Goal: Task Accomplishment & Management: Manage account settings

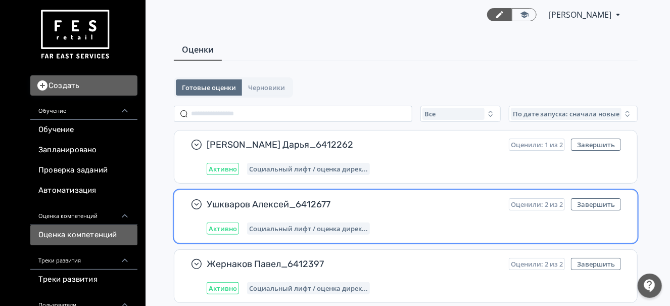
click at [425, 206] on span "Ушкваров Алексей_6412677" at bounding box center [354, 204] width 294 height 12
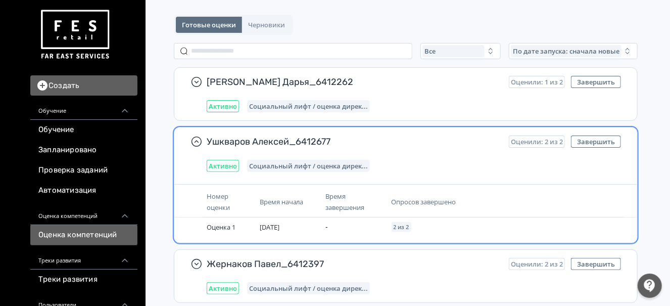
scroll to position [126, 0]
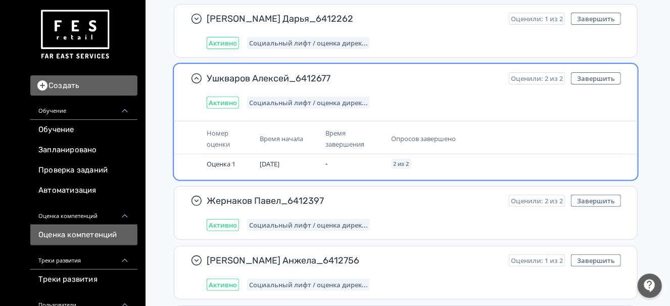
click at [521, 126] on th "Опросов завершено" at bounding box center [465, 138] width 154 height 31
click at [328, 99] on span "Социальный лифт / оценка дирек..." at bounding box center [308, 103] width 119 height 8
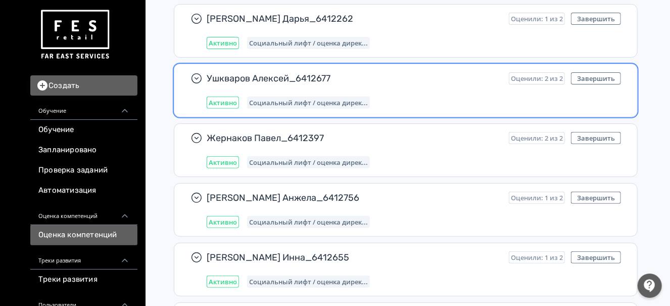
click at [239, 97] on div "Активно" at bounding box center [223, 103] width 32 height 12
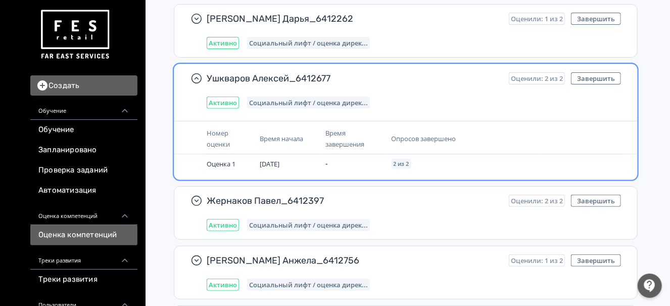
click at [303, 147] on th "Время начала" at bounding box center [289, 138] width 66 height 31
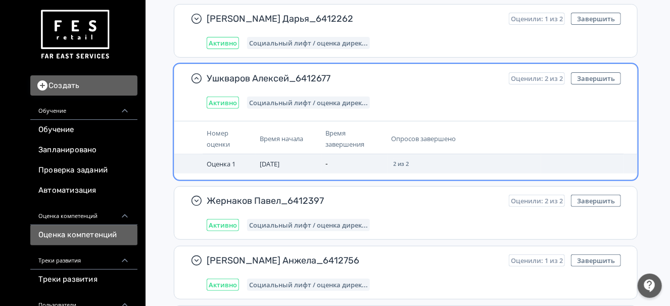
click at [321, 156] on td "[DATE]" at bounding box center [289, 163] width 66 height 19
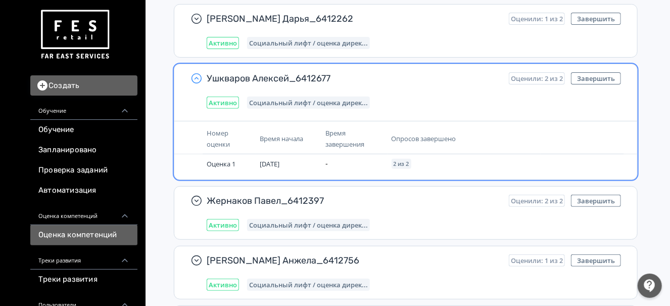
click at [203, 72] on icon "button" at bounding box center [197, 78] width 12 height 12
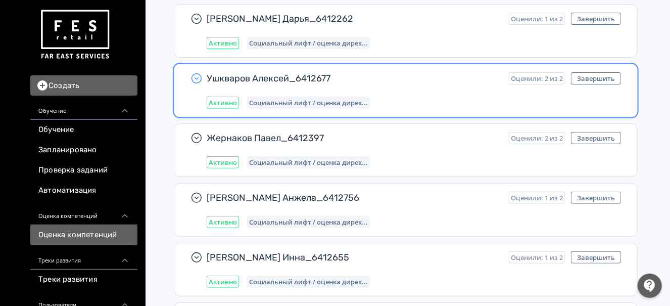
click at [327, 87] on div "Ушкваров Алексей_6412677 Оценили: 2 из 2 Завершить Активно Социальный лифт / оц…" at bounding box center [414, 90] width 415 height 36
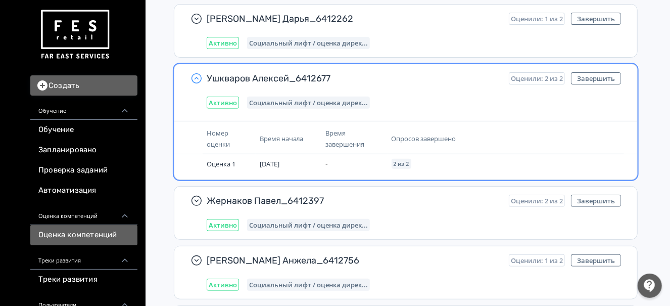
drag, startPoint x: 346, startPoint y: 101, endPoint x: 349, endPoint y: 105, distance: 5.4
click at [347, 103] on span "Социальный лифт / оценка дирек..." at bounding box center [308, 103] width 119 height 8
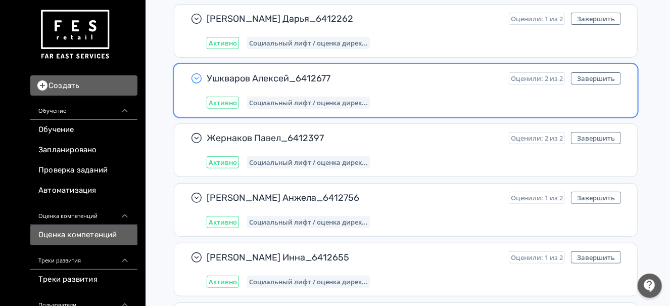
drag, startPoint x: 394, startPoint y: 80, endPoint x: 399, endPoint y: 81, distance: 5.2
click at [395, 81] on span "Ушкваров Алексей_6412677" at bounding box center [354, 78] width 294 height 12
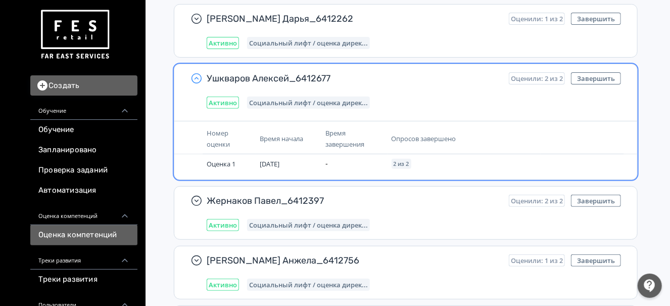
click at [460, 86] on div "Ушкваров Алексей_6412677 Оценили: 2 из 2 Завершить Активно Социальный лифт / оц…" at bounding box center [414, 90] width 415 height 36
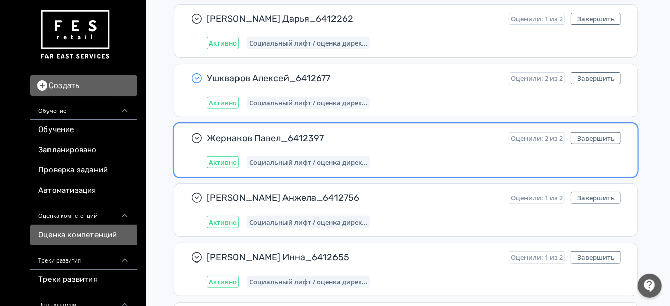
click at [428, 142] on div "Жернаков Павел_6412397 Оценили: 2 из 2 Завершить Активно Социальный лифт / оцен…" at bounding box center [414, 150] width 415 height 36
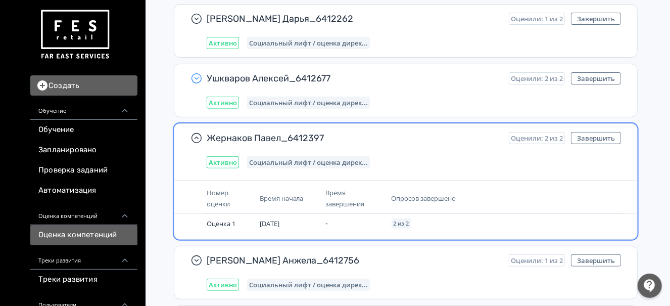
click at [344, 163] on span "Социальный лифт / оценка дирек..." at bounding box center [308, 162] width 119 height 8
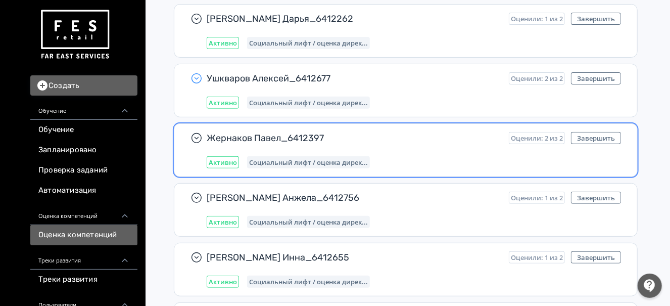
click at [412, 142] on div "Жернаков Павел_6412397 Оценили: 2 из 2 Завершить Активно Социальный лифт / оцен…" at bounding box center [414, 150] width 415 height 36
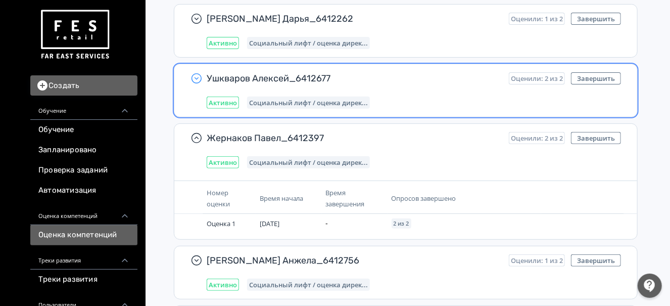
click at [483, 97] on div "Активно Социальный лифт / оценка дирек..." at bounding box center [414, 103] width 415 height 12
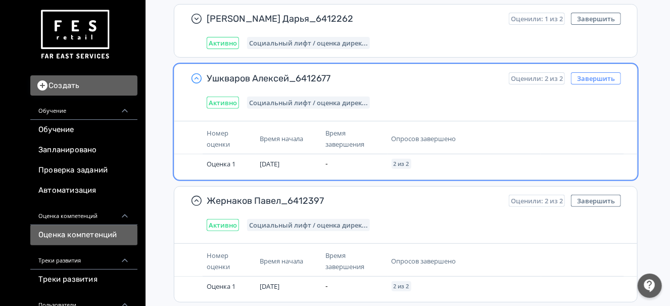
click at [602, 77] on button "Завершить" at bounding box center [596, 78] width 50 height 12
click at [603, 75] on button "Завершить" at bounding box center [596, 78] width 50 height 12
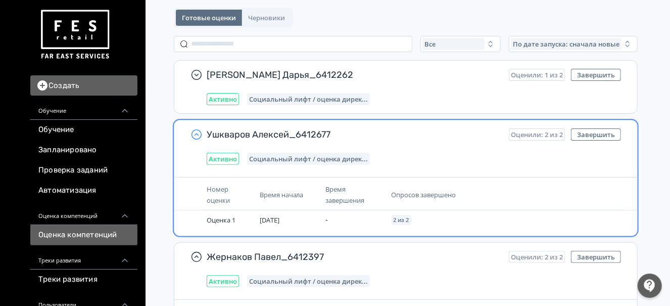
scroll to position [63, 0]
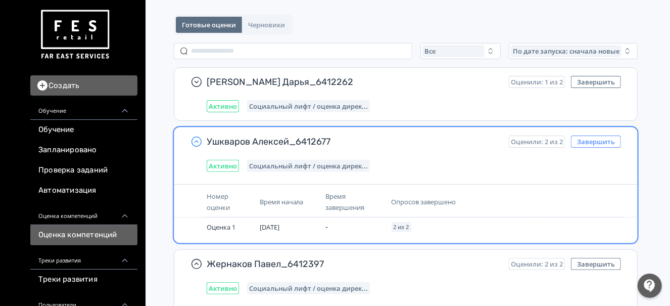
click at [605, 140] on button "Завершить" at bounding box center [596, 141] width 50 height 12
click at [444, 164] on div "Активно Социальный лифт / оценка дирек..." at bounding box center [414, 166] width 415 height 12
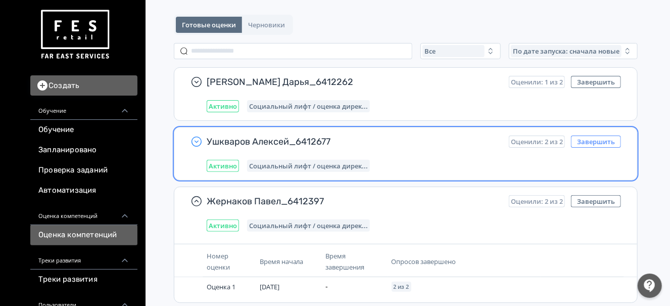
click at [587, 139] on button "Завершить" at bounding box center [596, 141] width 50 height 12
click at [237, 162] on span "Активно" at bounding box center [223, 166] width 28 height 8
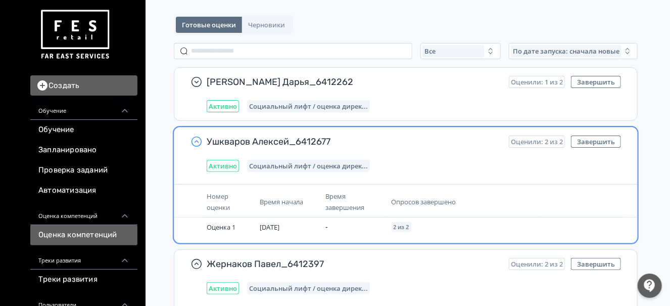
click at [439, 193] on th "Опросов завершено" at bounding box center [465, 202] width 154 height 31
click at [442, 199] on span "Опросов завершено" at bounding box center [424, 201] width 65 height 9
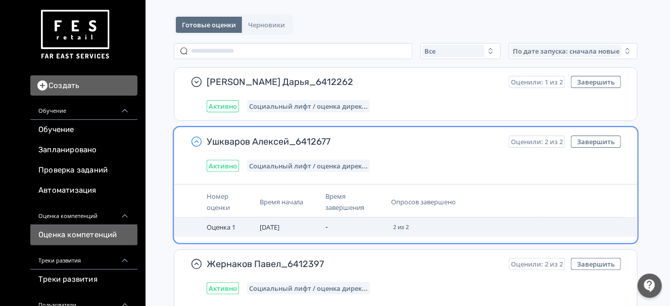
click at [416, 217] on td "2 из 2" at bounding box center [465, 226] width 154 height 19
click at [409, 224] on span "2 из 2" at bounding box center [402, 227] width 16 height 6
click at [268, 224] on td "[DATE]" at bounding box center [289, 226] width 66 height 19
click at [231, 223] on span "Оценка 1" at bounding box center [221, 226] width 29 height 9
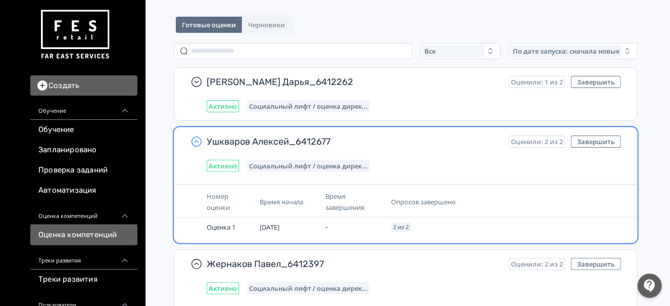
click at [234, 165] on span "Активно" at bounding box center [223, 166] width 28 height 8
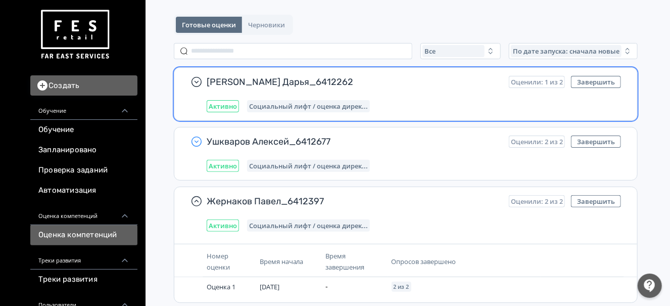
click at [345, 103] on span "Социальный лифт / оценка дирек..." at bounding box center [308, 106] width 119 height 8
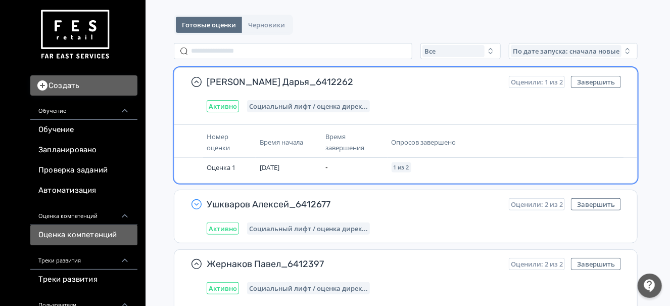
click at [347, 102] on span "Социальный лифт / оценка дирек..." at bounding box center [308, 106] width 119 height 8
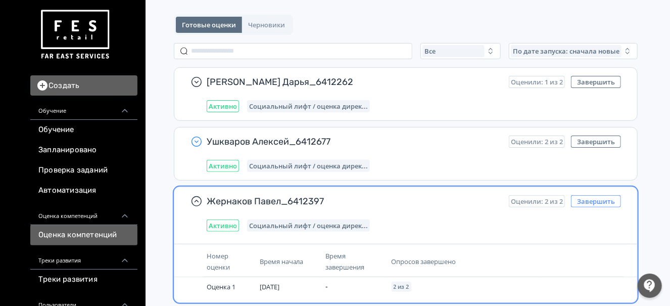
click at [603, 198] on button "Завершить" at bounding box center [596, 201] width 50 height 12
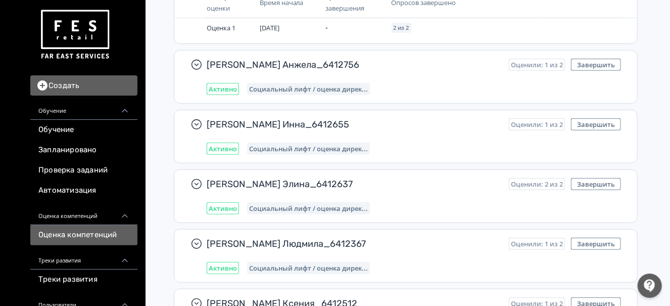
scroll to position [381, 0]
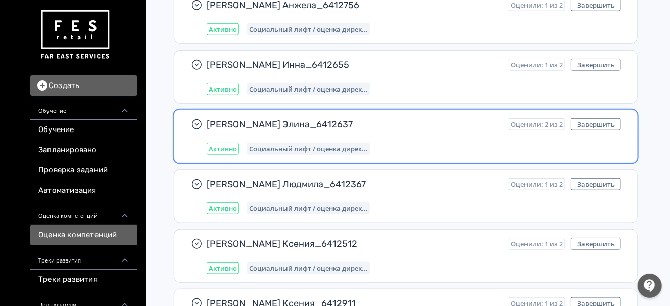
click at [467, 110] on div "Курбанова Элина_6412637 Оценили: 2 из 2 Завершить Активно Социальный лифт / оце…" at bounding box center [405, 136] width 463 height 53
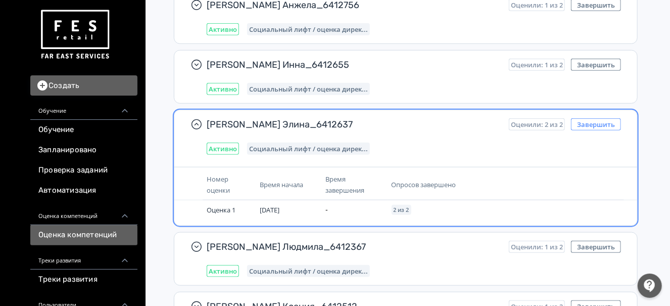
click at [608, 120] on button "Завершить" at bounding box center [596, 124] width 50 height 12
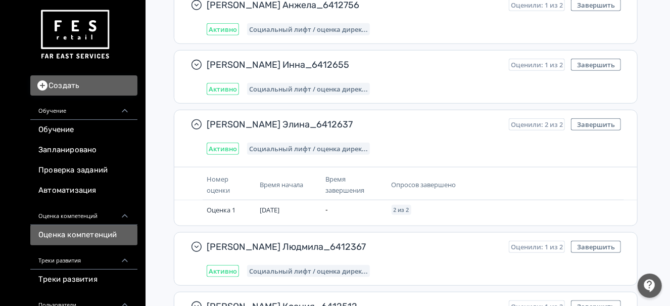
click at [129, 258] on icon at bounding box center [124, 260] width 9 height 9
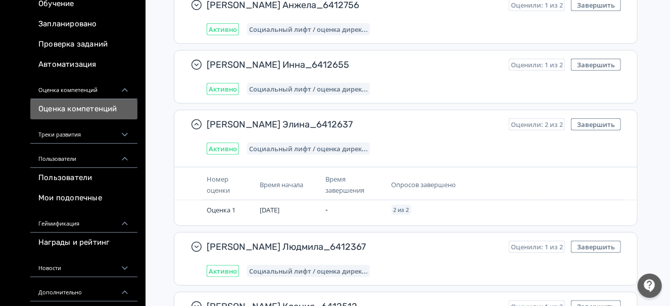
scroll to position [190, 0]
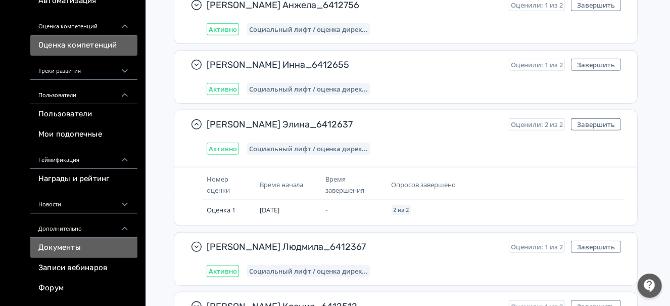
click at [77, 245] on link "Документы" at bounding box center [83, 248] width 107 height 20
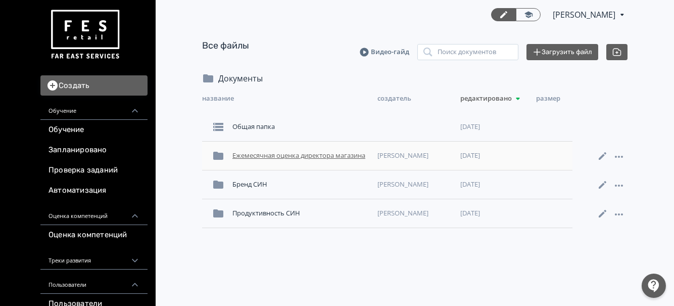
click at [296, 159] on div "Ежемесячная оценка директора магазина" at bounding box center [300, 156] width 145 height 18
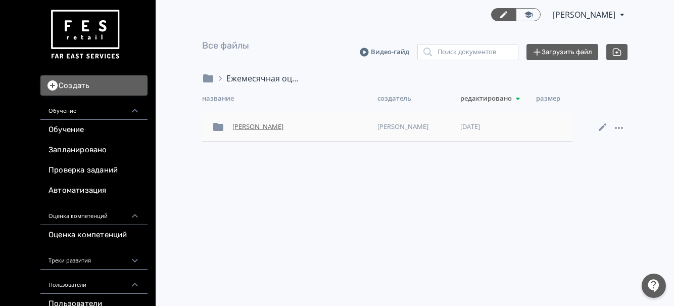
click at [278, 123] on div "Захаров Николай Юрьевич" at bounding box center [300, 127] width 145 height 18
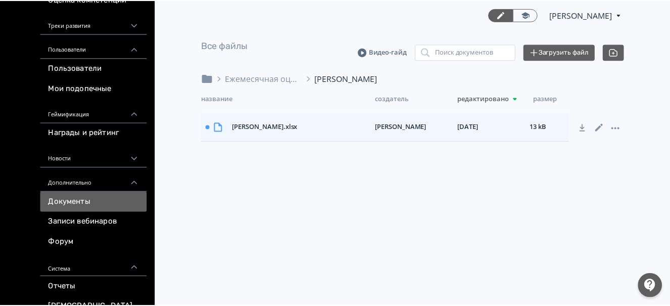
scroll to position [270, 0]
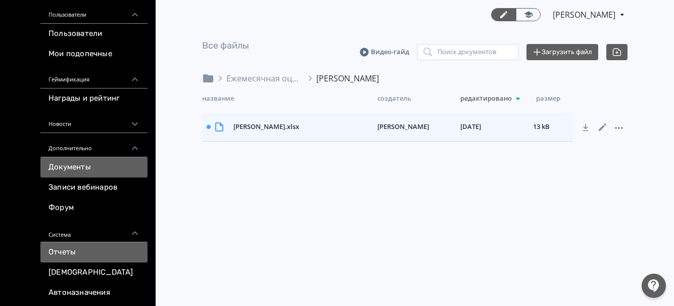
click at [105, 255] on link "Отчеты" at bounding box center [93, 252] width 107 height 20
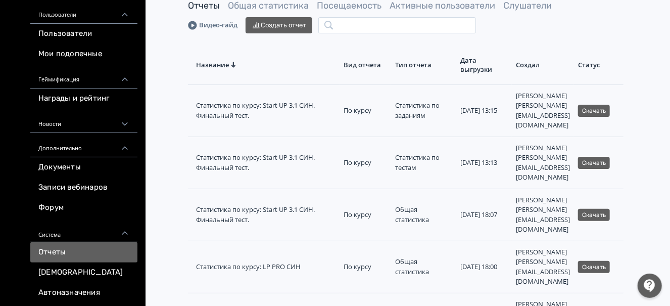
scroll to position [63, 0]
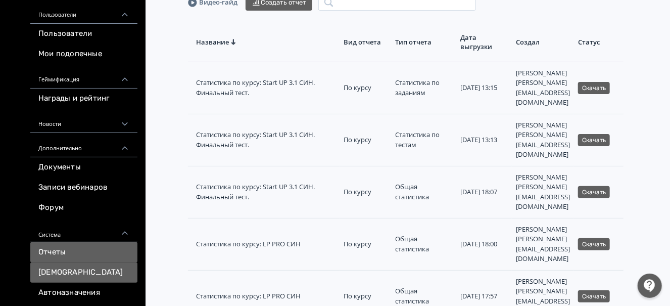
click at [101, 268] on link "[DEMOGRAPHIC_DATA]" at bounding box center [83, 272] width 107 height 20
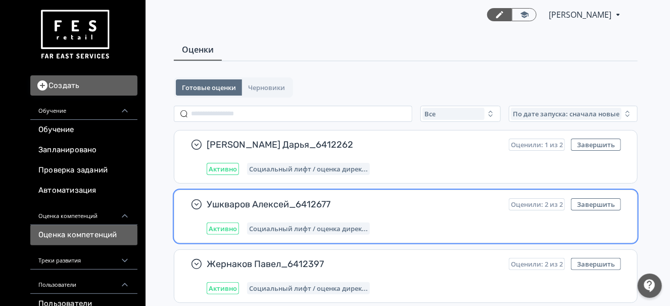
click at [427, 213] on div "Ушкваров Алексей_6412677 Оценили: 2 из 2 Завершить Активно Социальный лифт / оц…" at bounding box center [414, 216] width 415 height 36
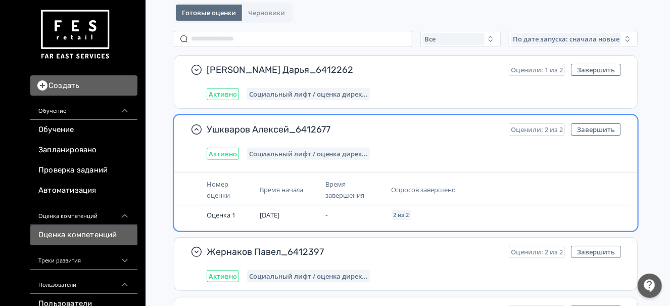
scroll to position [126, 0]
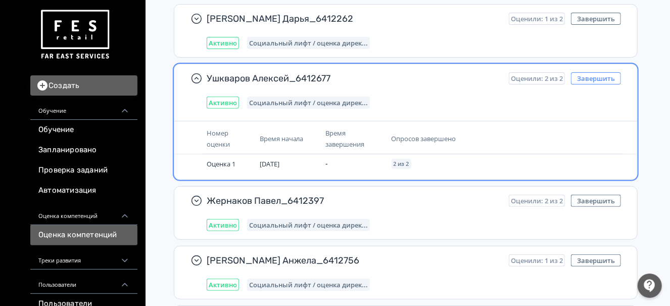
click at [605, 73] on button "Завершить" at bounding box center [596, 78] width 50 height 12
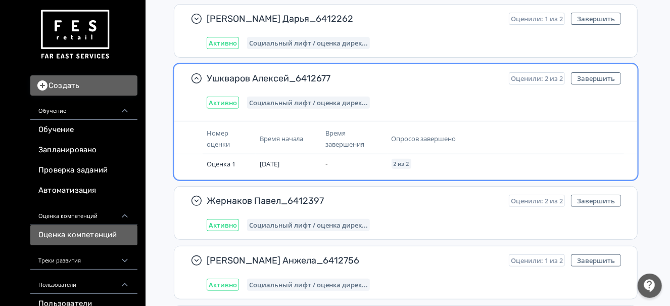
click at [309, 94] on div "Ушкваров Алексей_6412677 Оценили: 2 из 2 Завершить Активно Социальный лифт / оц…" at bounding box center [414, 90] width 415 height 36
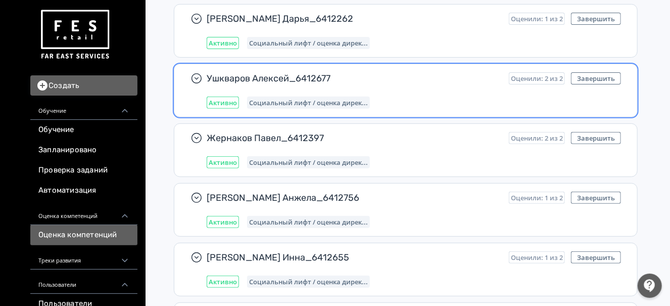
click at [314, 99] on span "Социальный лифт / оценка дирек..." at bounding box center [308, 103] width 119 height 8
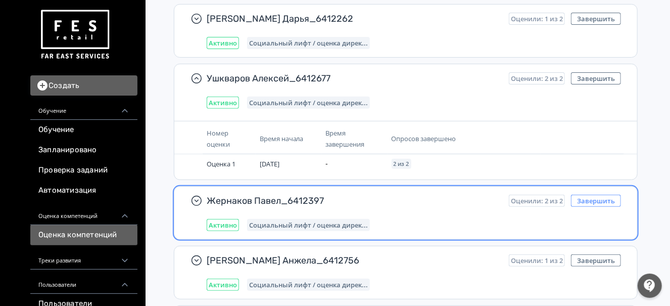
click at [610, 198] on button "Завершить" at bounding box center [596, 201] width 50 height 12
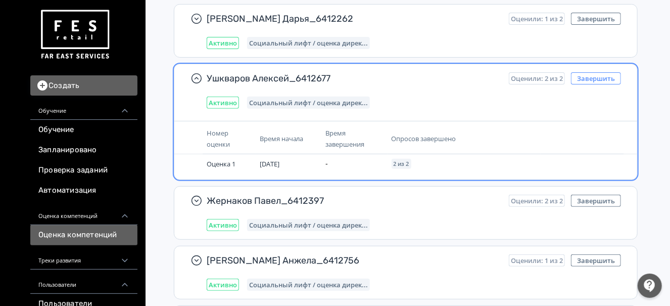
click at [602, 74] on button "Завершить" at bounding box center [596, 78] width 50 height 12
click at [485, 106] on div "Активно Социальный лифт / оценка дирек..." at bounding box center [414, 103] width 415 height 12
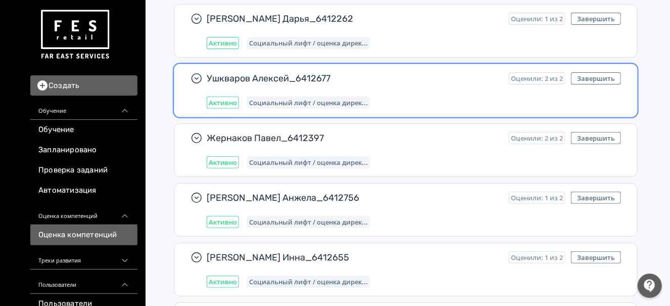
click at [450, 81] on span "Ушкваров Алексей_6412677" at bounding box center [354, 78] width 294 height 12
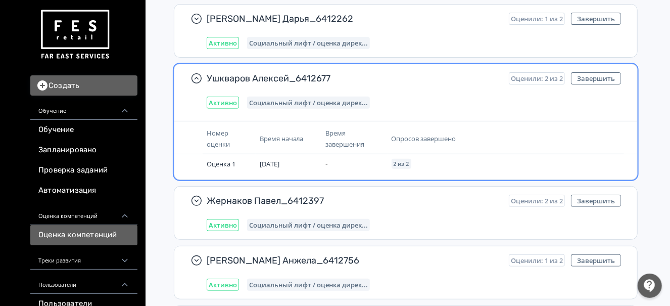
click at [333, 99] on span "Социальный лифт / оценка дирек..." at bounding box center [308, 103] width 119 height 8
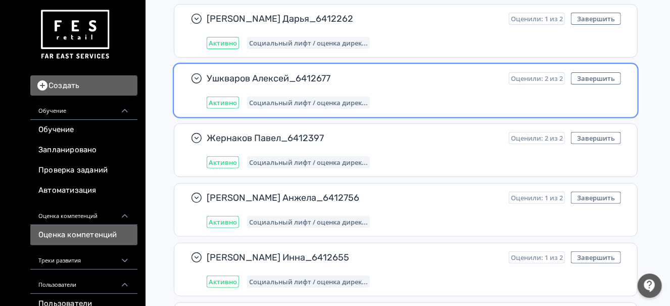
click at [316, 99] on span "Социальный лифт / оценка дирек..." at bounding box center [308, 103] width 119 height 8
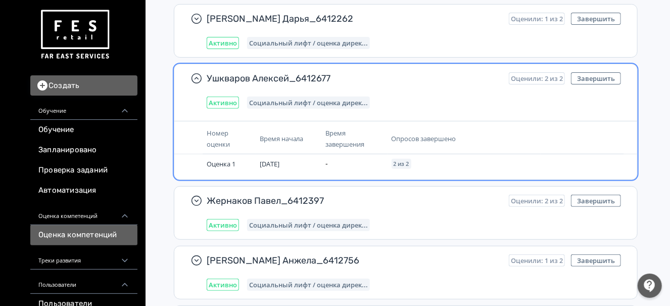
click at [234, 99] on span "Активно" at bounding box center [223, 103] width 28 height 8
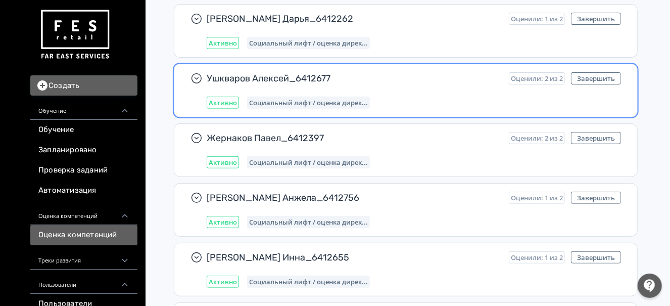
click at [234, 99] on span "Активно" at bounding box center [223, 103] width 28 height 8
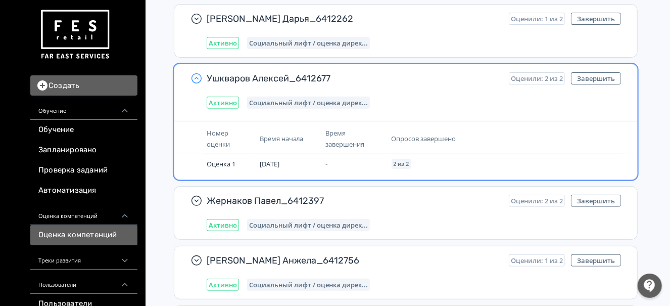
click at [203, 72] on icon "button" at bounding box center [197, 78] width 12 height 12
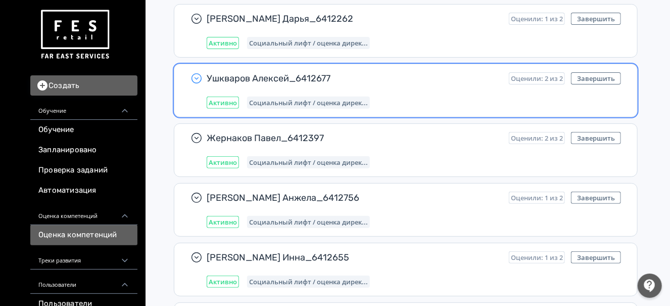
click at [203, 72] on icon "button" at bounding box center [197, 78] width 12 height 12
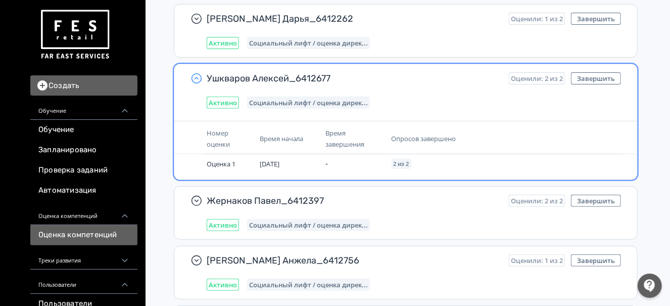
click at [237, 93] on div "Ушкваров Алексей_6412677 Оценили: 2 из 2 Завершить Активно Социальный лифт / оц…" at bounding box center [414, 90] width 415 height 36
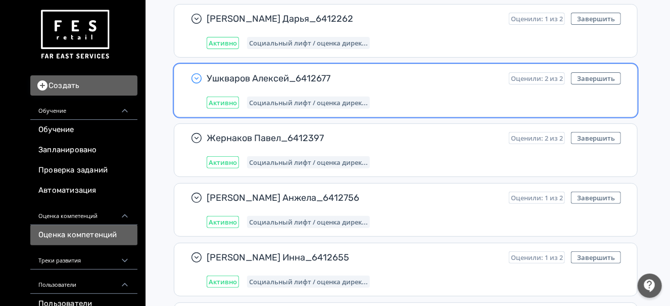
click at [260, 88] on div "Ушкваров Алексей_6412677 Оценили: 2 из 2 Завершить Активно Социальный лифт / оц…" at bounding box center [414, 90] width 415 height 36
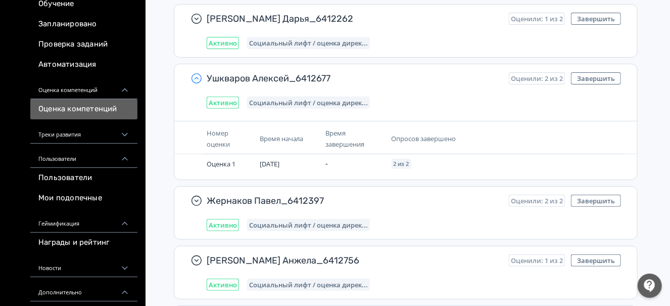
click at [129, 155] on icon at bounding box center [124, 158] width 9 height 9
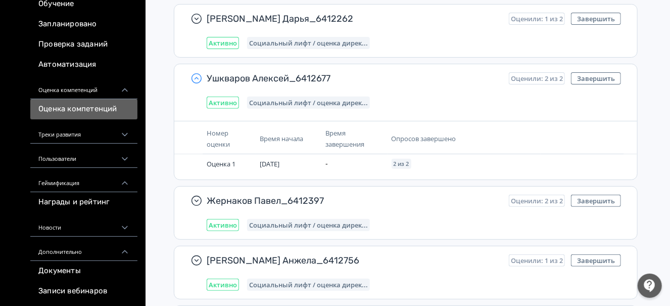
click at [129, 133] on icon at bounding box center [124, 134] width 9 height 9
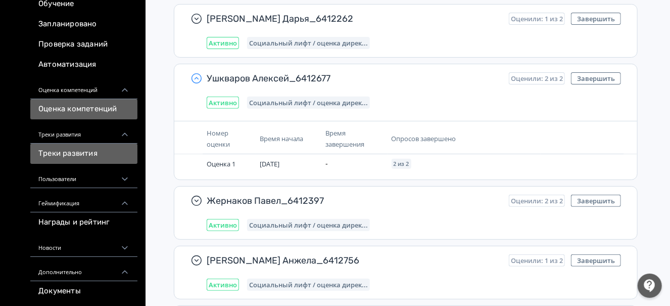
click at [99, 152] on link "Треки развития" at bounding box center [83, 154] width 107 height 20
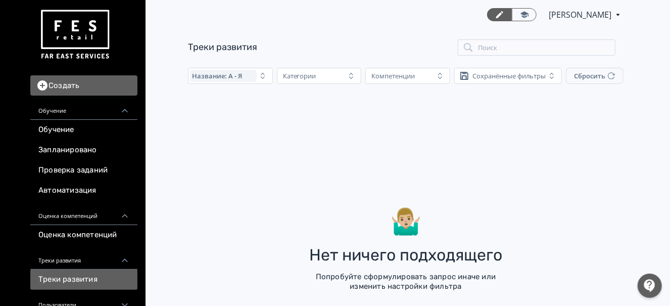
click at [108, 209] on div "Оценка компетенций" at bounding box center [83, 213] width 107 height 24
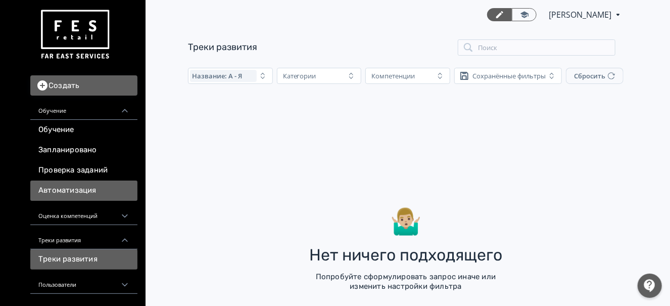
click at [70, 187] on link "Автоматизация" at bounding box center [83, 190] width 107 height 20
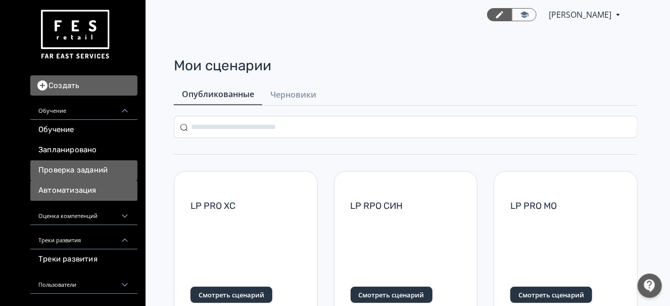
click at [74, 165] on link "Проверка заданий" at bounding box center [83, 170] width 107 height 20
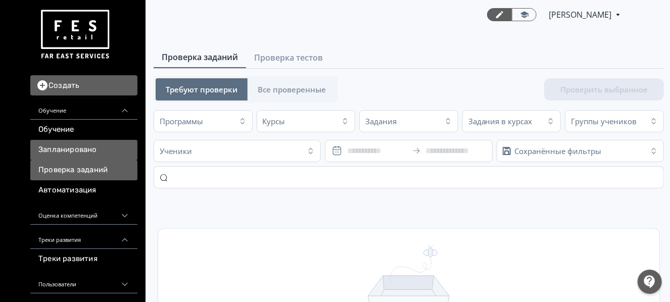
click at [89, 151] on link "Запланировано" at bounding box center [83, 150] width 107 height 20
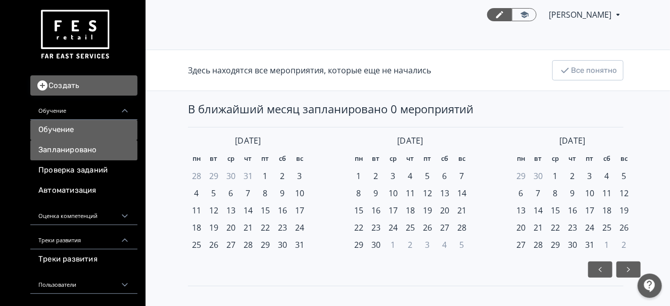
click at [87, 131] on link "Обучение" at bounding box center [83, 130] width 107 height 20
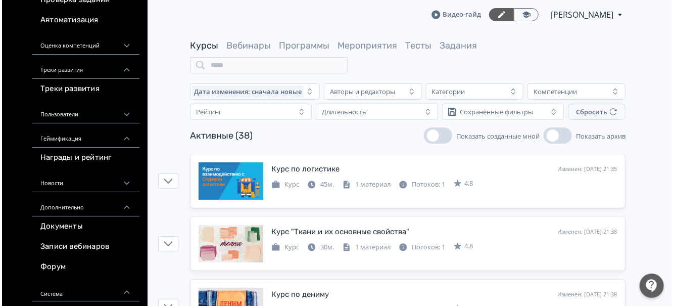
scroll to position [190, 0]
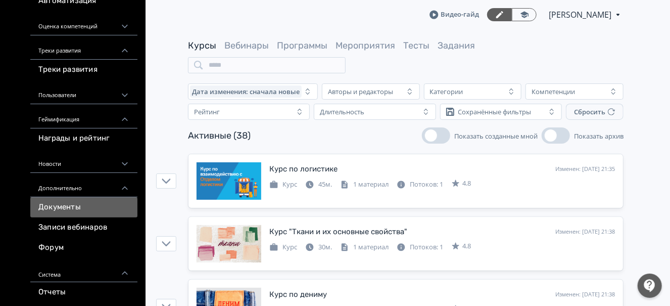
click at [101, 204] on link "Документы" at bounding box center [83, 207] width 107 height 20
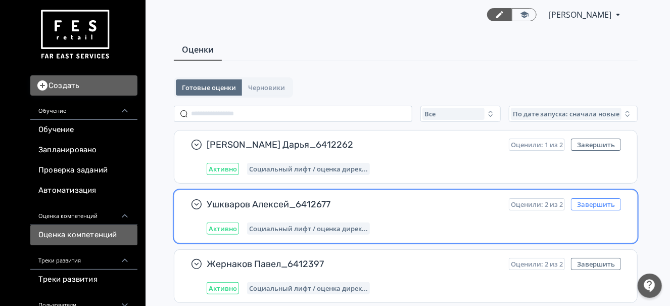
click at [596, 203] on button "Завершить" at bounding box center [596, 204] width 50 height 12
click at [615, 198] on button "Завершить" at bounding box center [596, 204] width 50 height 12
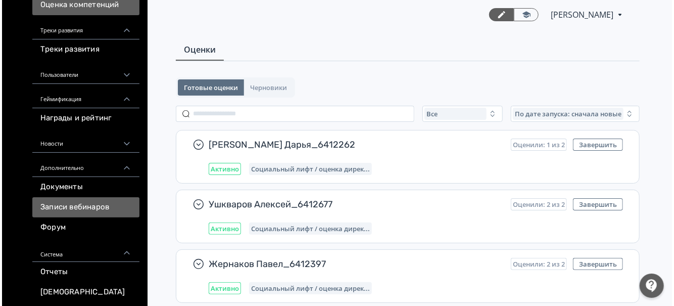
scroll to position [250, 0]
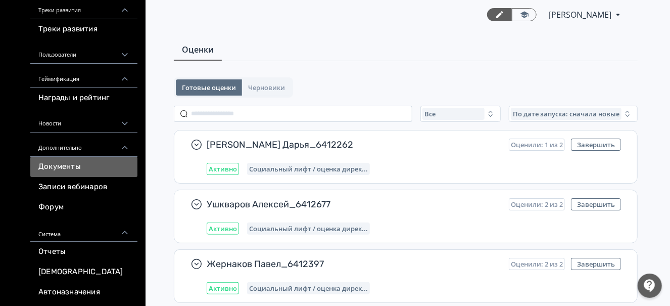
click at [90, 161] on link "Документы" at bounding box center [83, 167] width 107 height 20
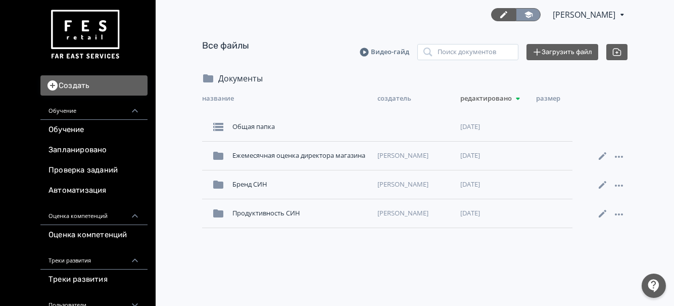
click at [524, 12] on icon at bounding box center [528, 14] width 9 height 9
